Goal: Task Accomplishment & Management: Manage account settings

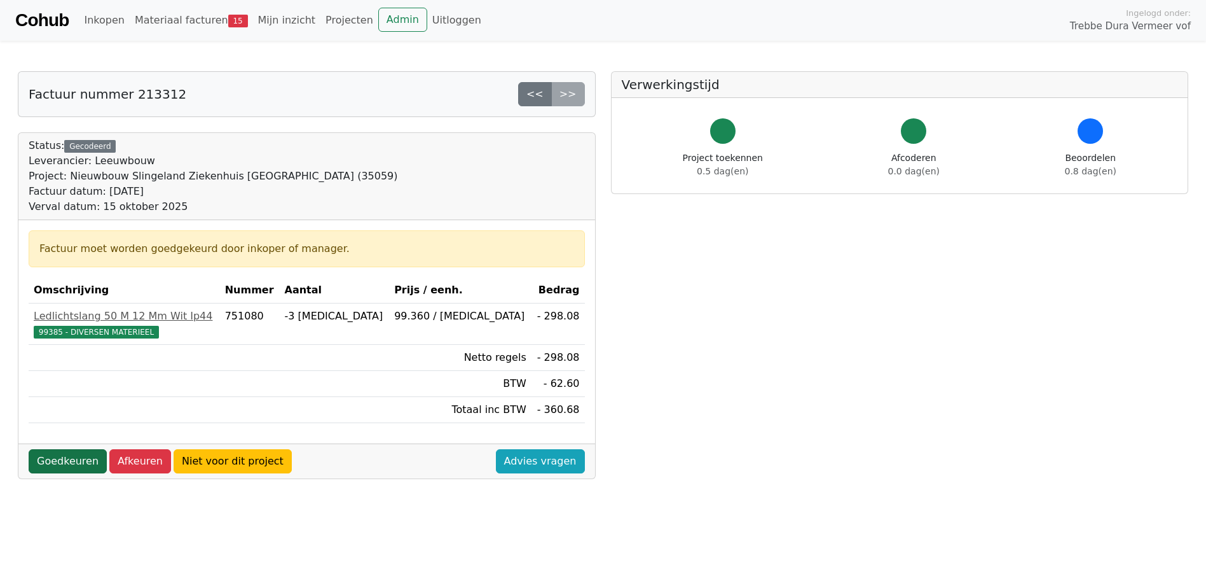
click at [45, 457] on link "Goedkeuren" at bounding box center [68, 461] width 78 height 24
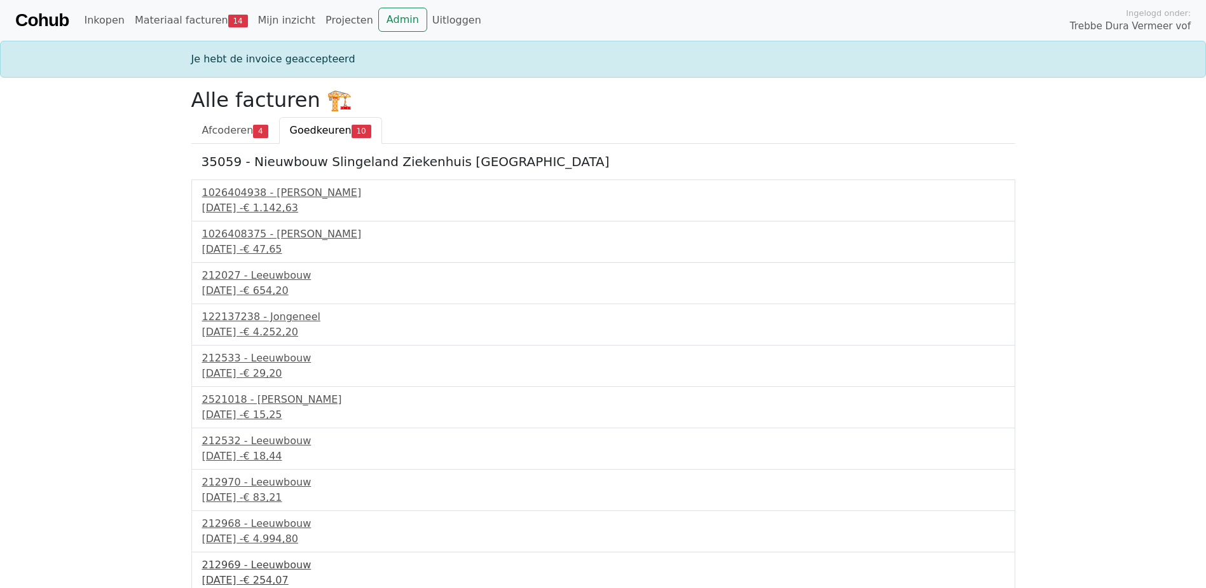
click at [241, 574] on div "15 september 2025 - € 254,07" at bounding box center [603, 579] width 802 height 15
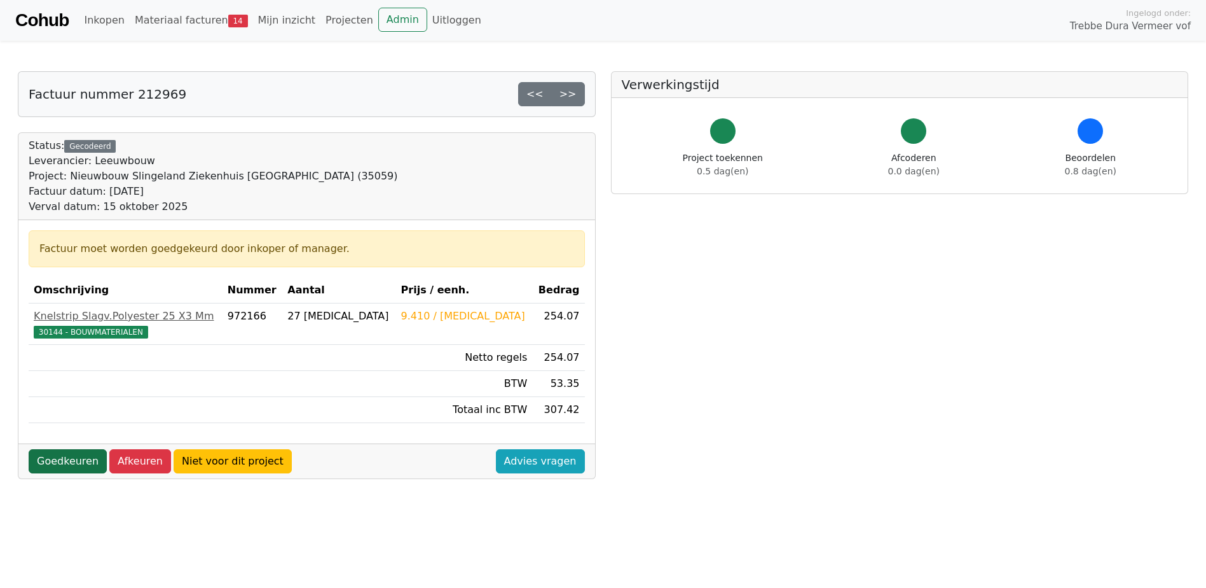
click at [68, 458] on link "Goedkeuren" at bounding box center [68, 461] width 78 height 24
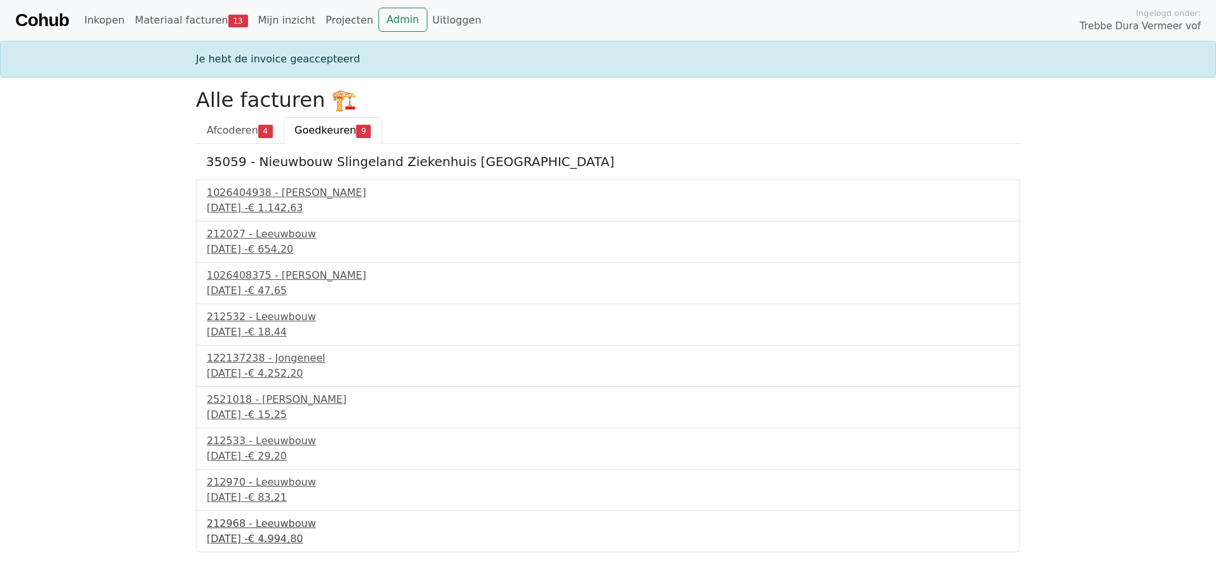
click at [289, 525] on div "212968 - Leeuwbouw" at bounding box center [608, 523] width 802 height 15
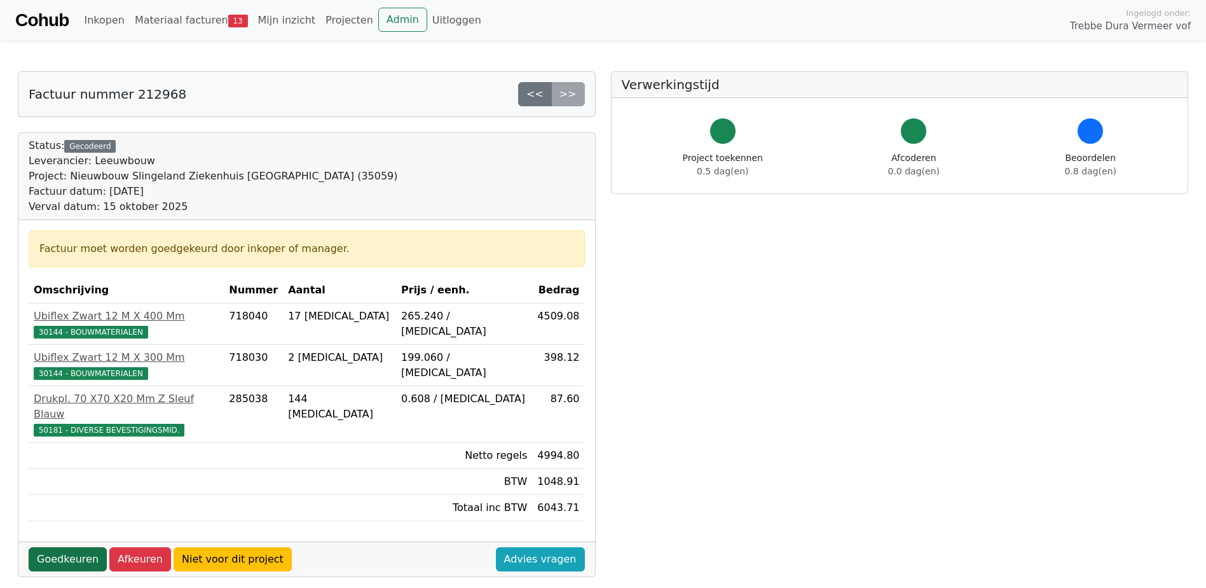
click at [69, 547] on link "Goedkeuren" at bounding box center [68, 559] width 78 height 24
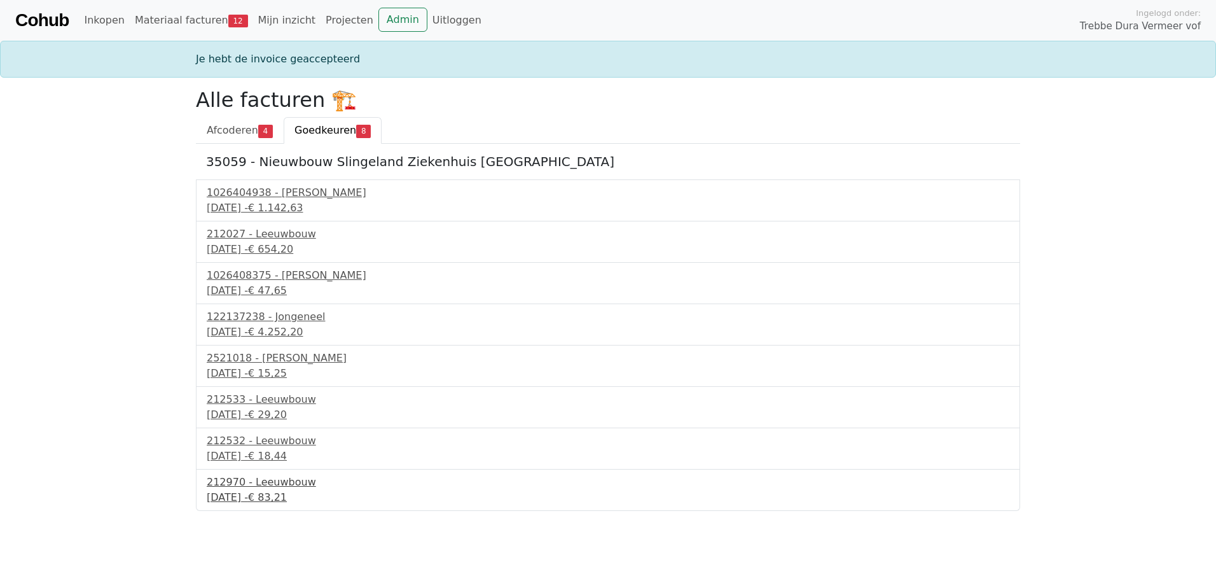
click at [293, 482] on div "212970 - Leeuwbouw" at bounding box center [608, 481] width 802 height 15
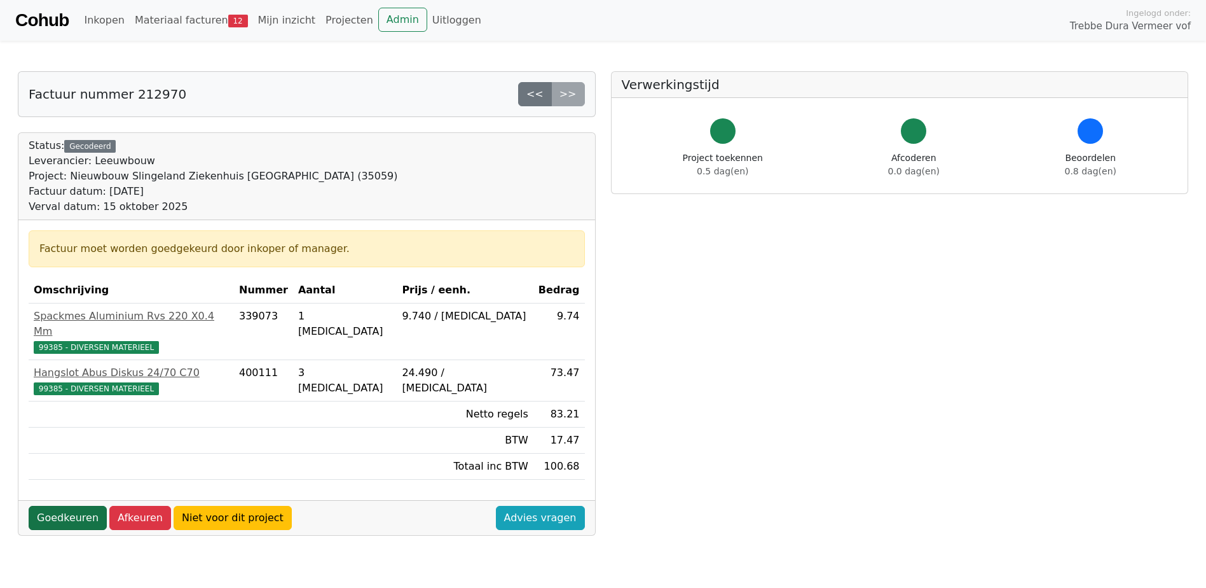
click at [68, 506] on link "Goedkeuren" at bounding box center [68, 518] width 78 height 24
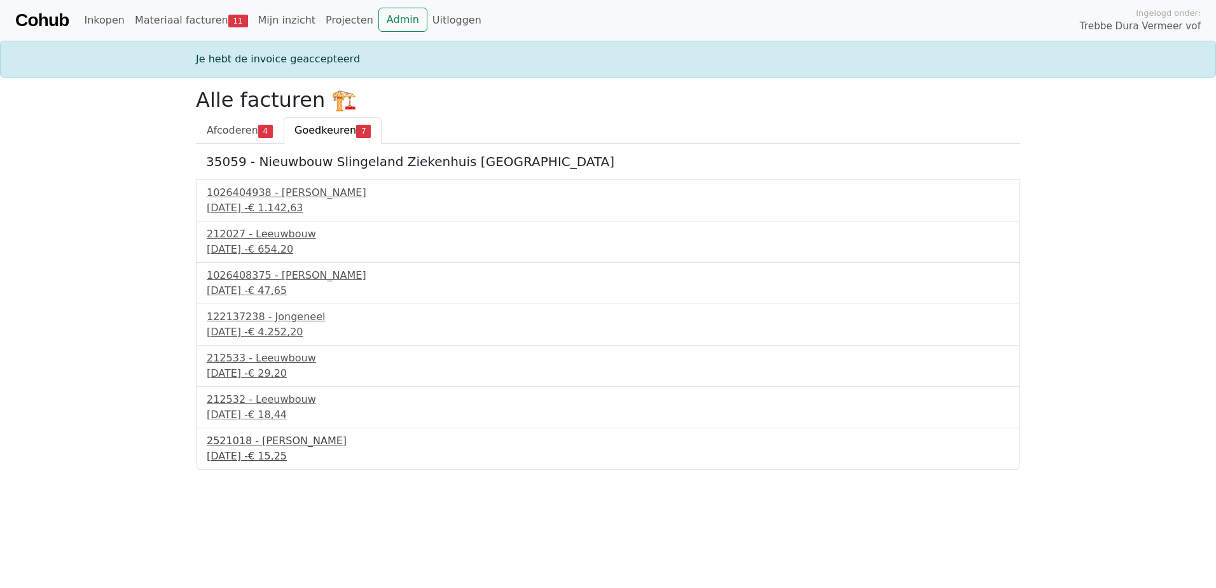
click at [247, 444] on div "2521018 - Van Dalen" at bounding box center [608, 440] width 802 height 15
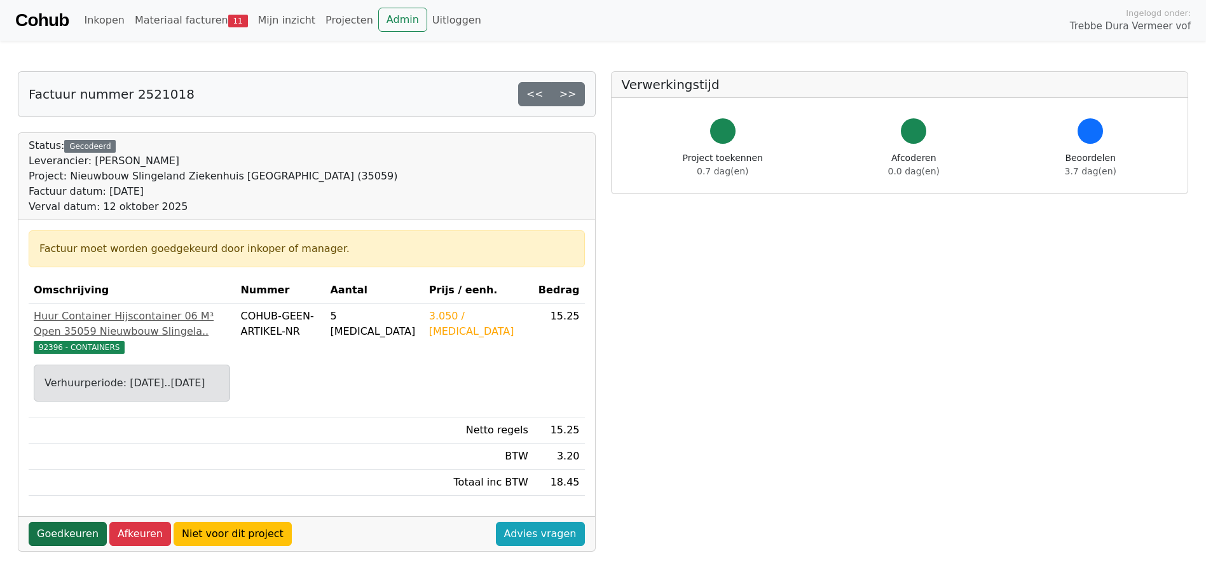
click at [76, 546] on link "Goedkeuren" at bounding box center [68, 533] width 78 height 24
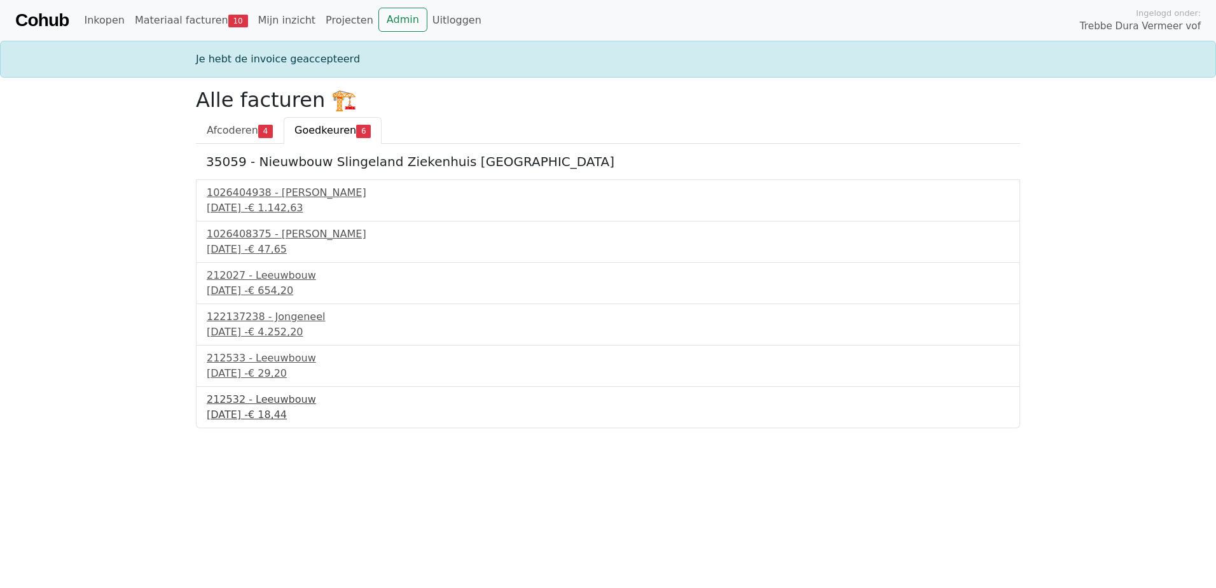
click at [259, 410] on div "12 september 2025 - € 18,44" at bounding box center [608, 414] width 802 height 15
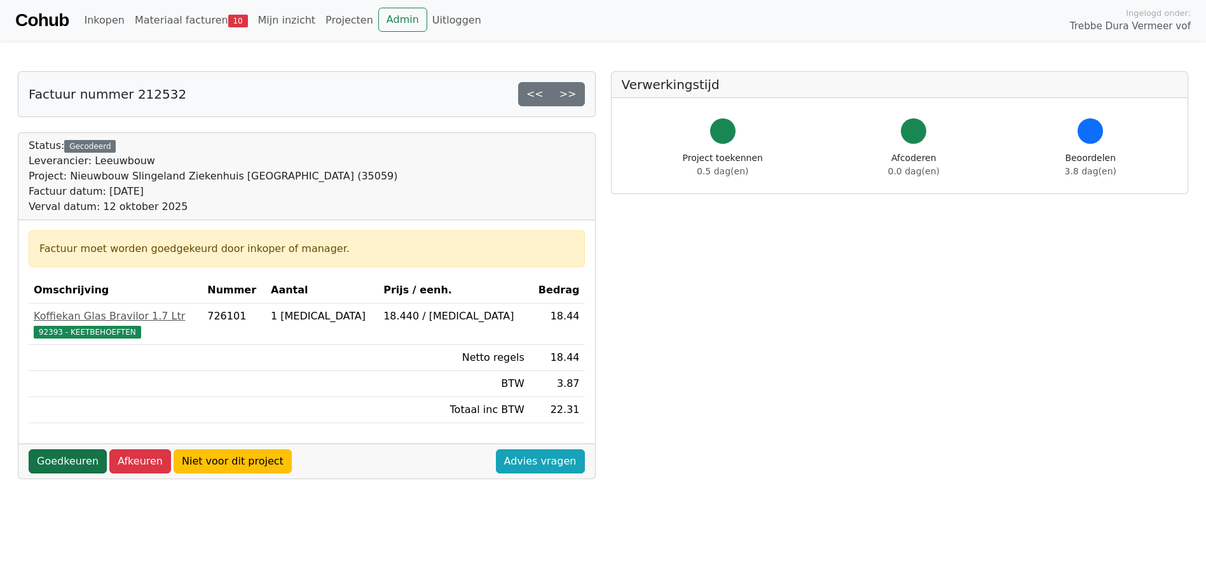
click at [74, 457] on link "Goedkeuren" at bounding box center [68, 461] width 78 height 24
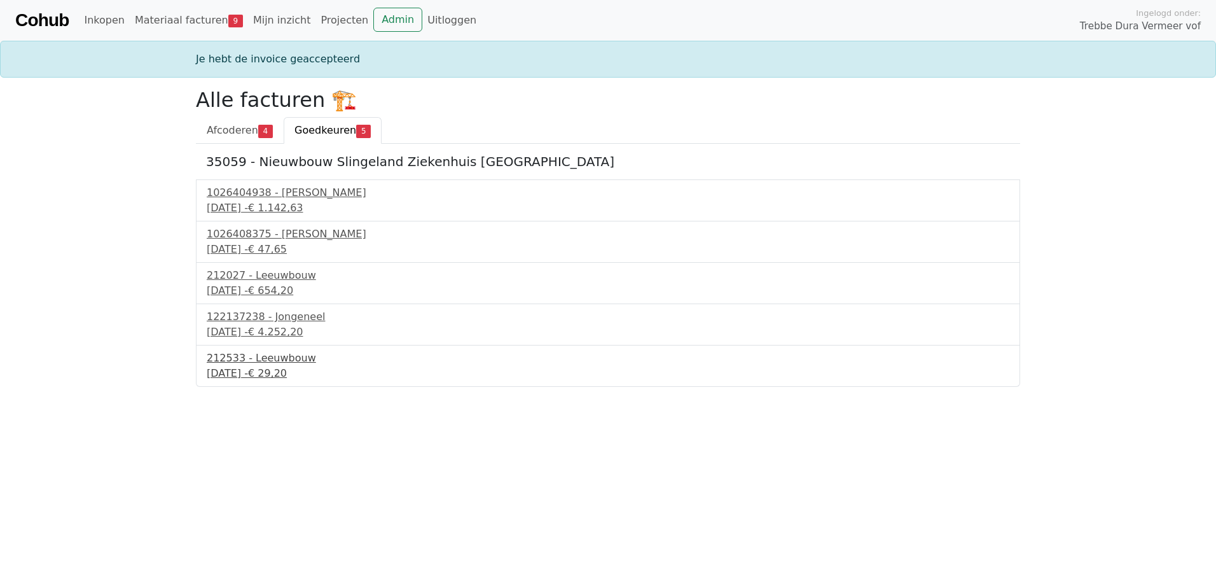
click at [244, 361] on div "212533 - Leeuwbouw" at bounding box center [608, 357] width 802 height 15
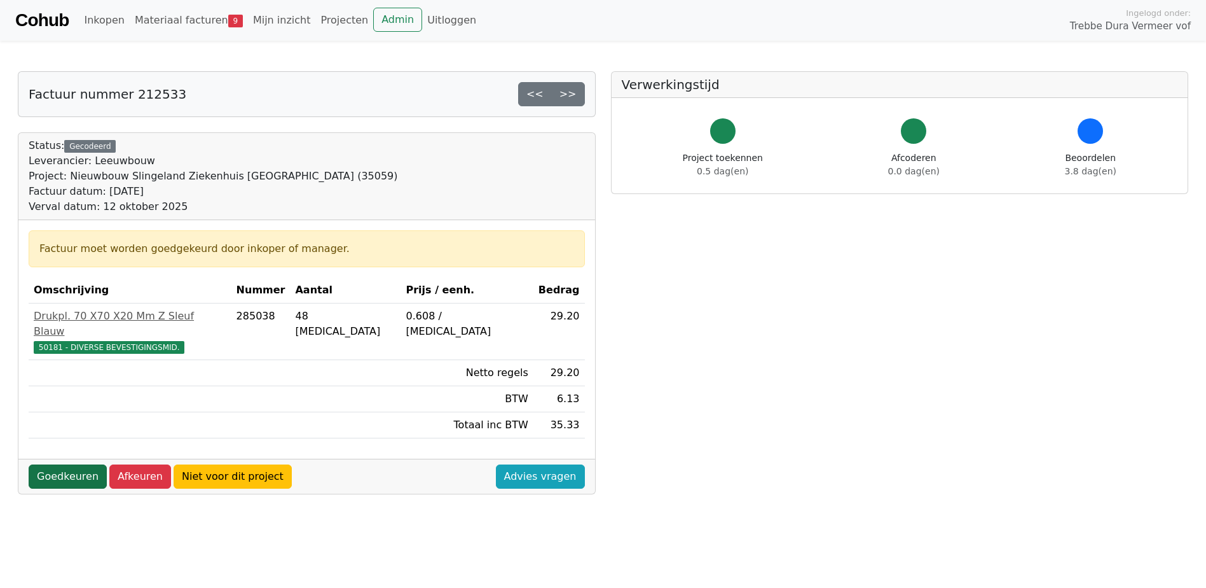
click at [65, 464] on link "Goedkeuren" at bounding box center [68, 476] width 78 height 24
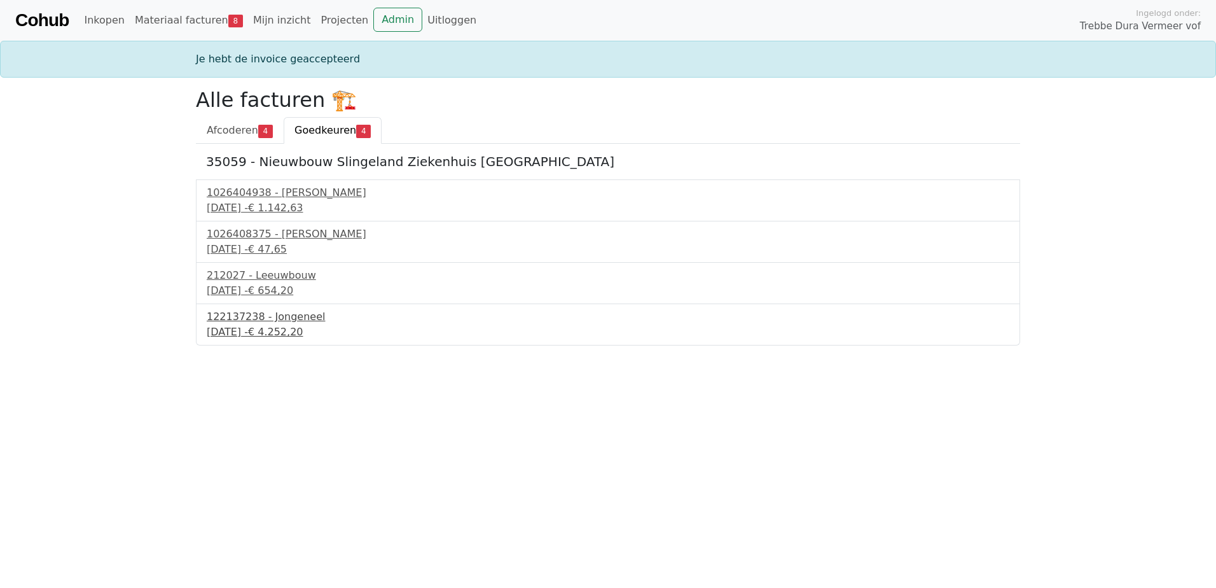
click at [265, 334] on div "12 september 2025 - € 4.252,20" at bounding box center [608, 331] width 802 height 15
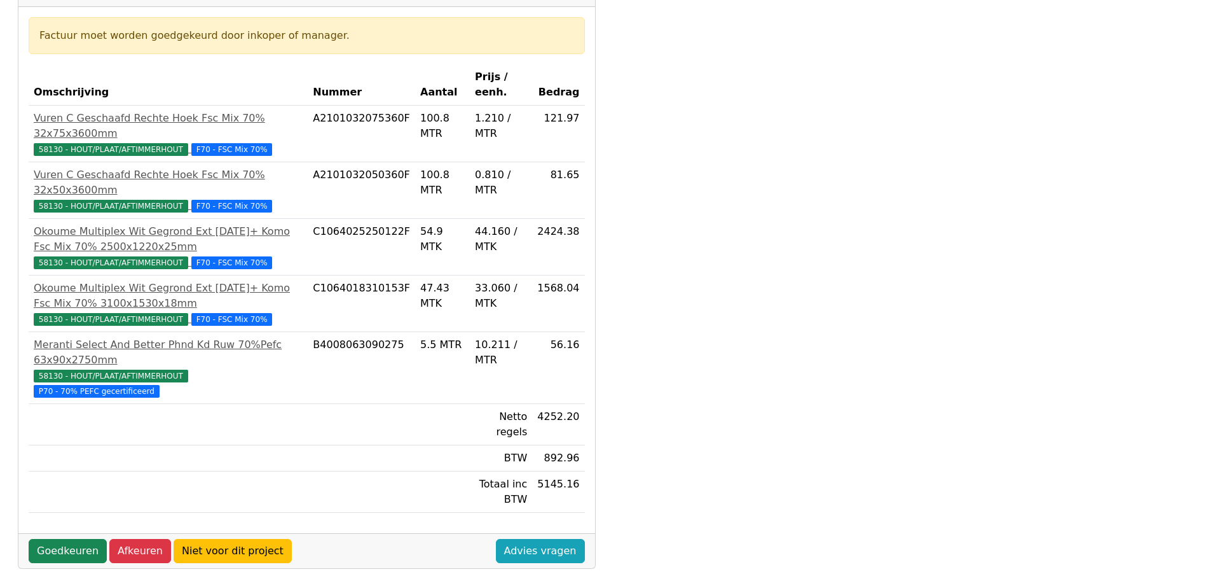
scroll to position [191, 0]
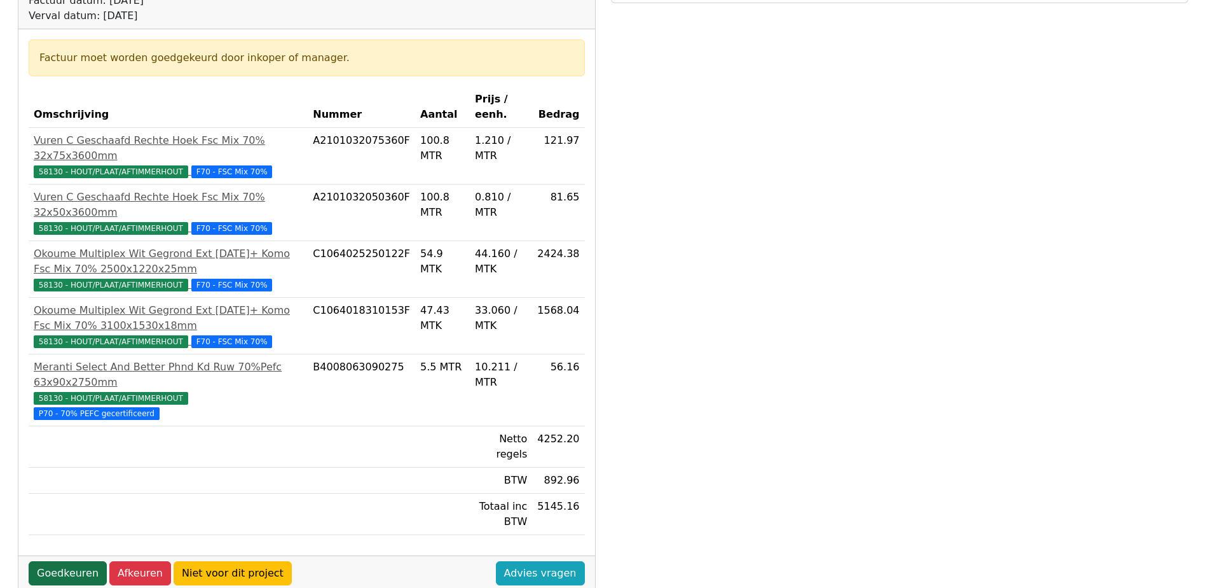
click at [74, 561] on link "Goedkeuren" at bounding box center [68, 573] width 78 height 24
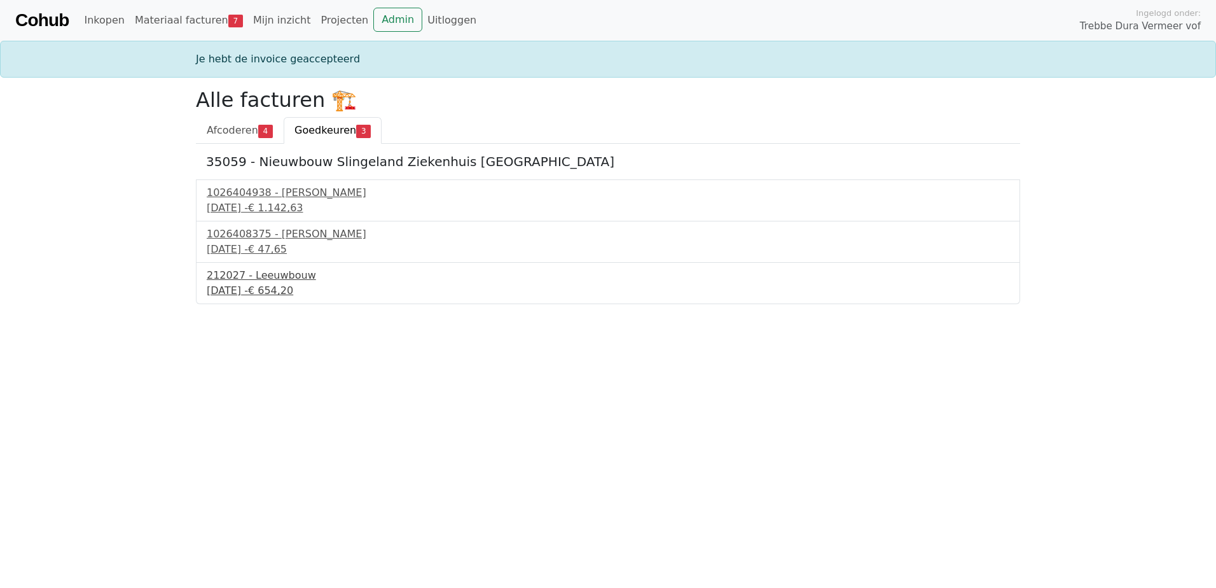
click at [272, 284] on div "11 september 2025 - € 654,20" at bounding box center [608, 290] width 802 height 15
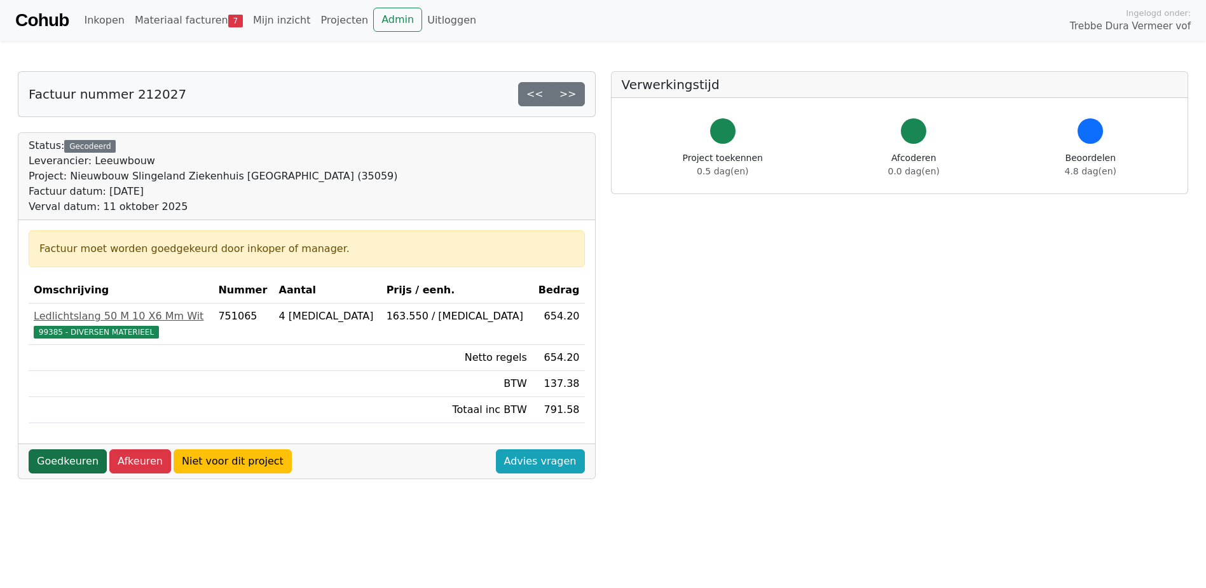
click at [78, 457] on link "Goedkeuren" at bounding box center [68, 461] width 78 height 24
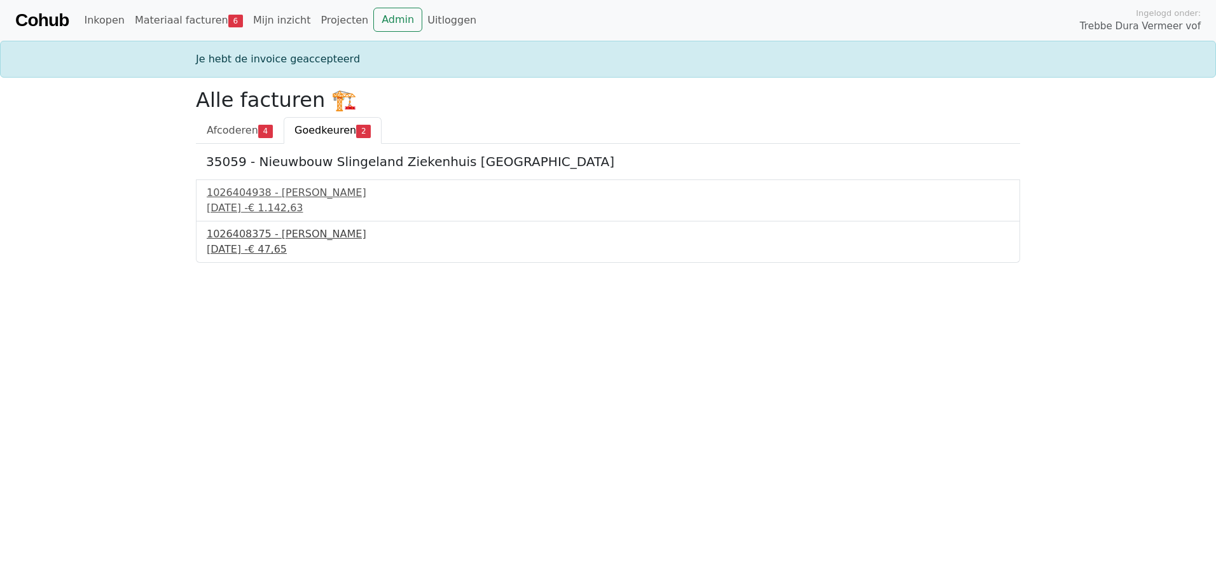
click at [288, 232] on div "1026408375 - Boels Verhuur" at bounding box center [608, 233] width 802 height 15
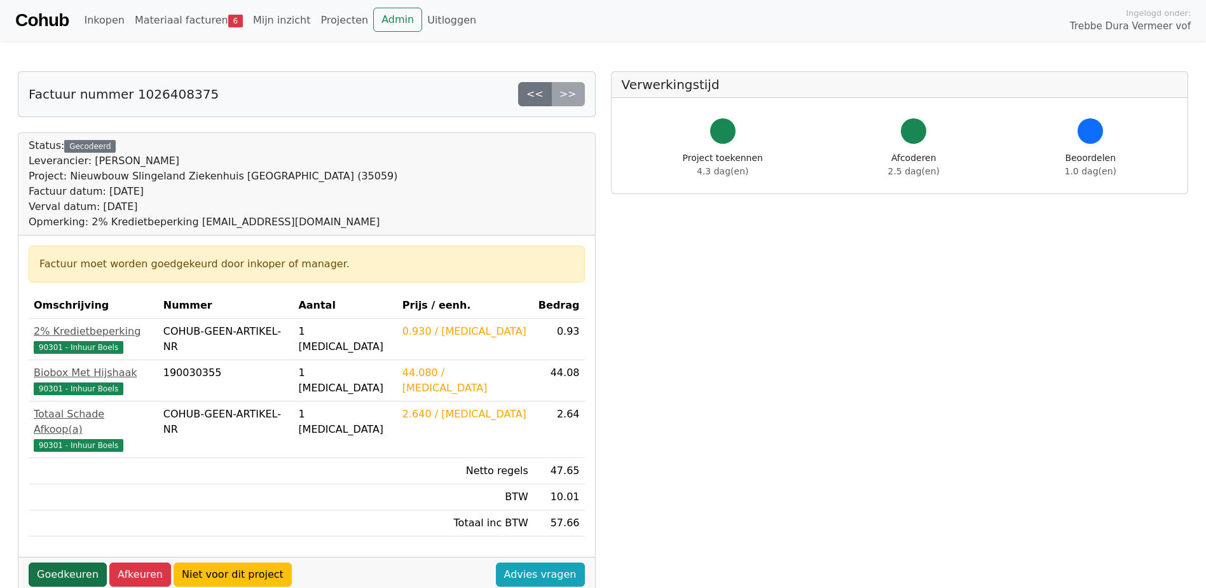
click at [68, 562] on link "Goedkeuren" at bounding box center [68, 574] width 78 height 24
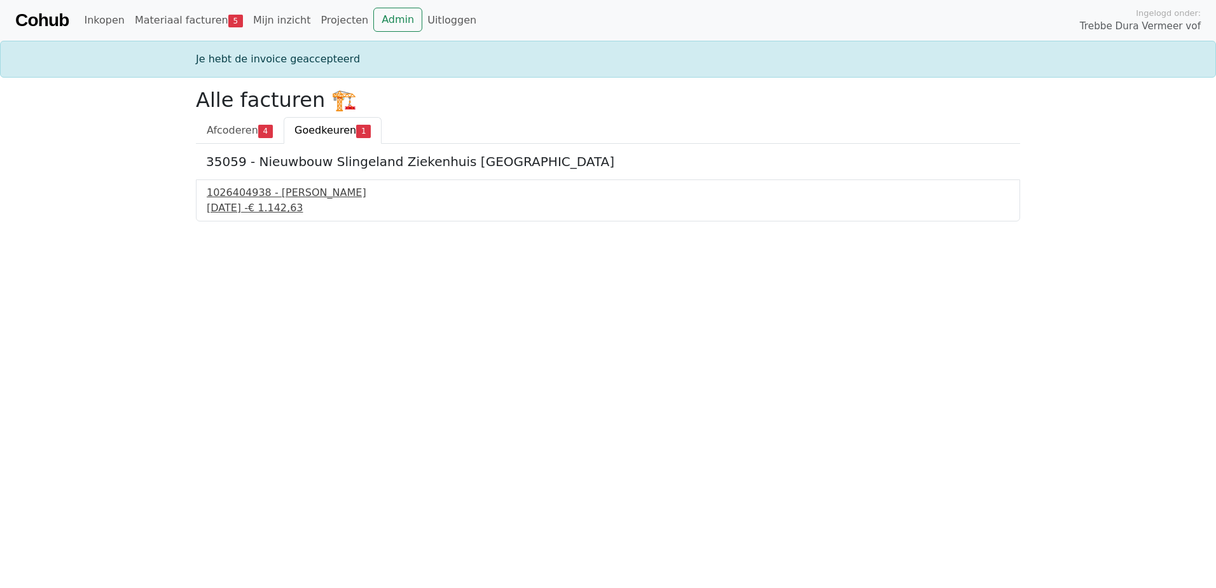
click at [306, 193] on div "1026404938 - [PERSON_NAME]" at bounding box center [608, 192] width 802 height 15
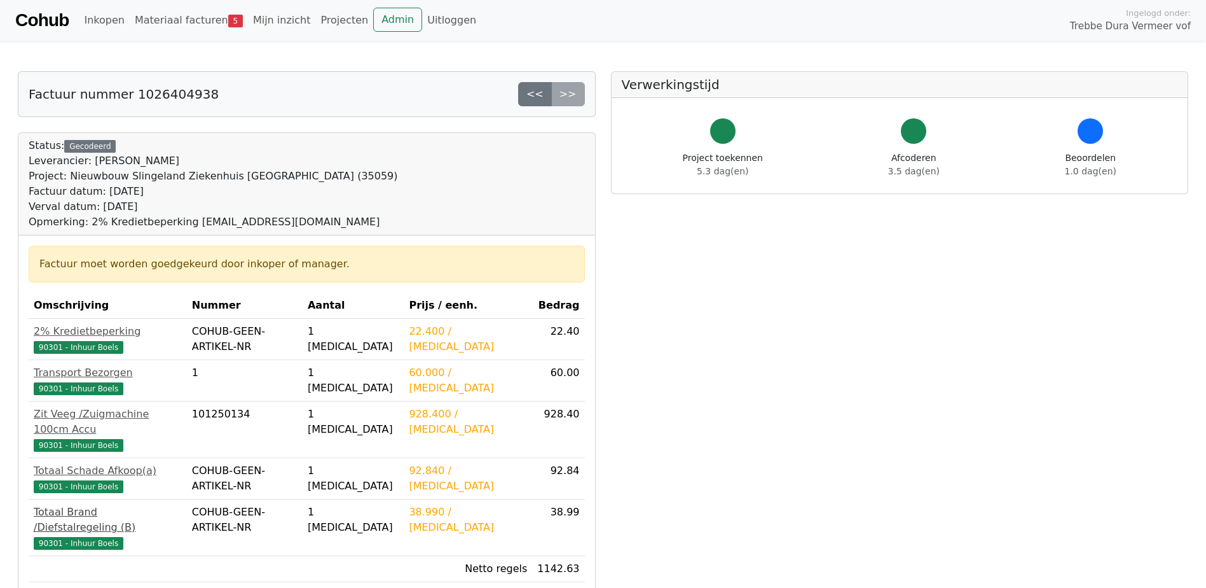
click at [94, 537] on span "90301 - Inhuur Boels" at bounding box center [79, 543] width 90 height 13
